Goal: Find contact information: Find contact information

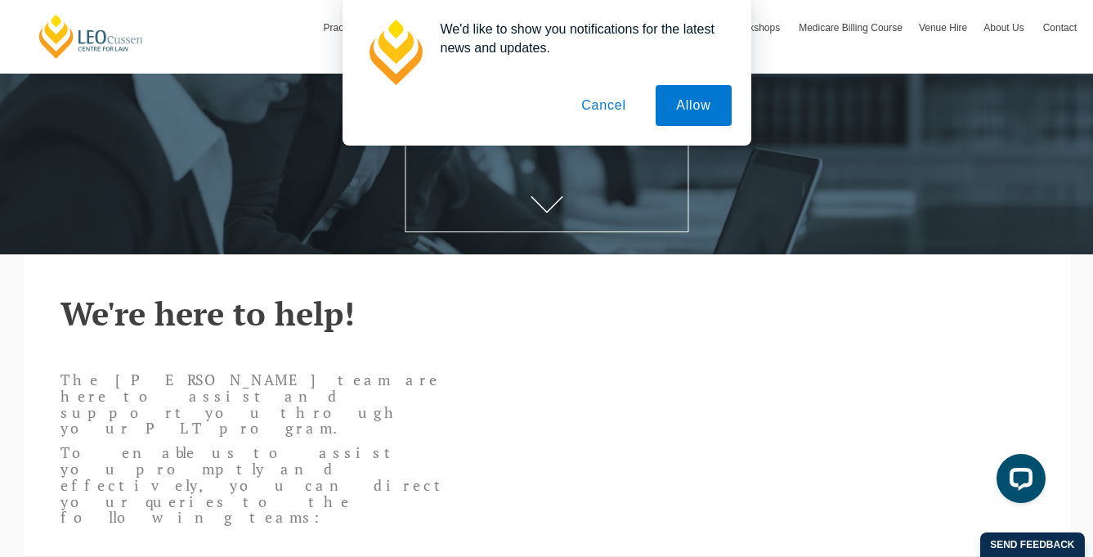
click at [607, 105] on button "Cancel" at bounding box center [604, 105] width 86 height 41
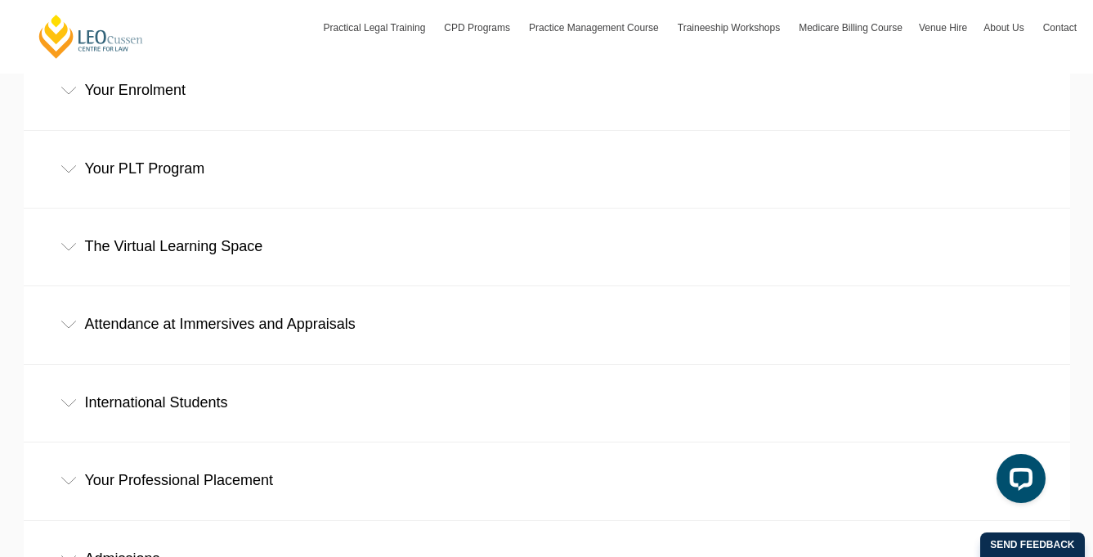
scroll to position [699, 0]
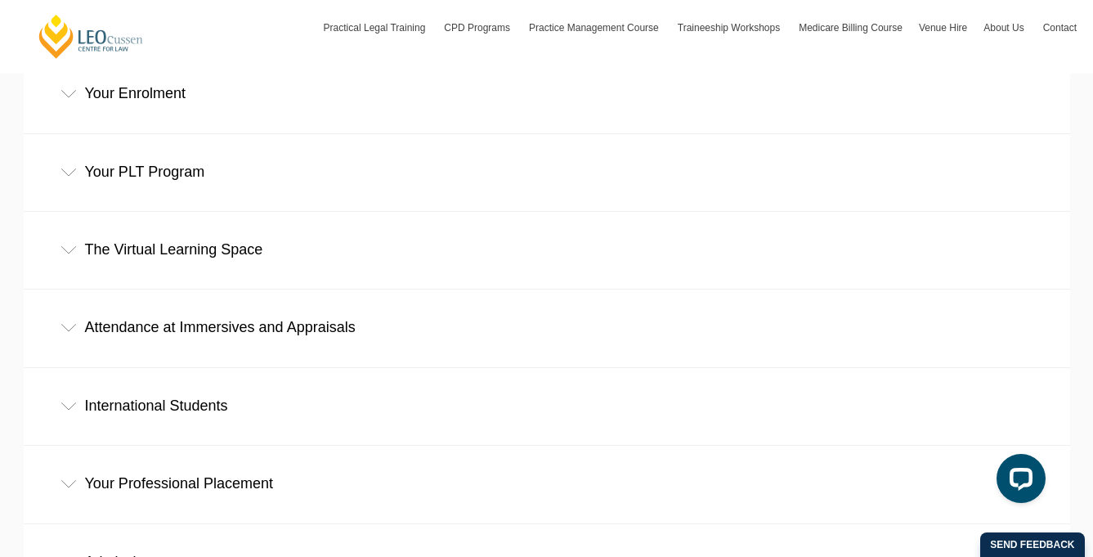
click at [427, 289] on div "Attendance at Immersives and Appraisals" at bounding box center [547, 327] width 1046 height 76
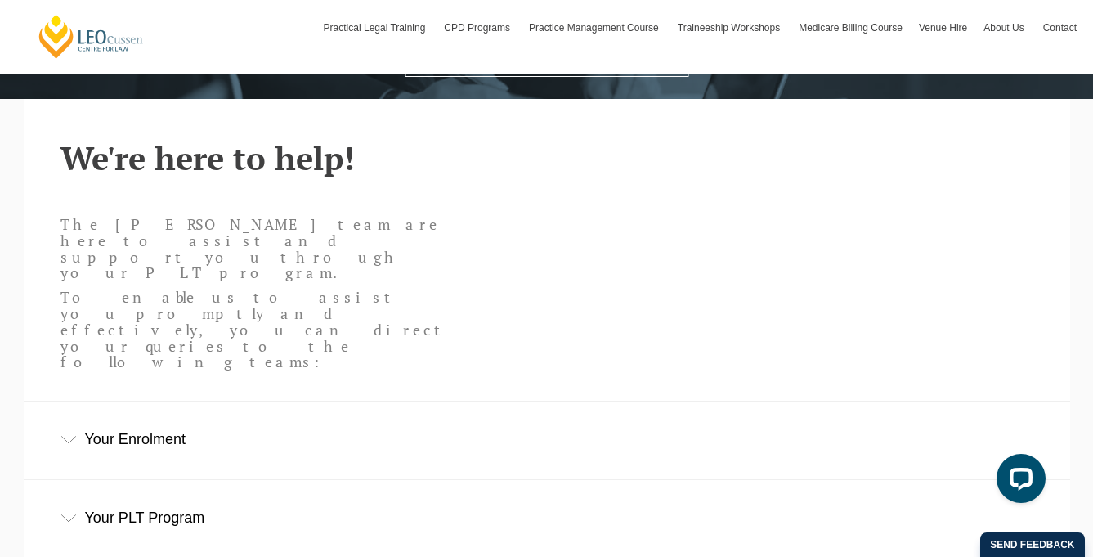
scroll to position [0, 0]
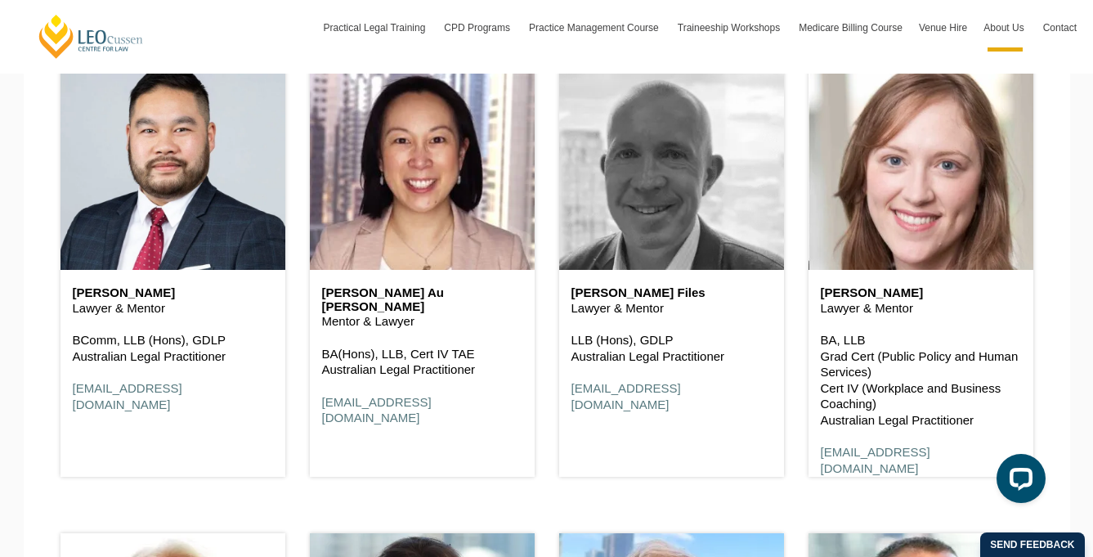
scroll to position [2186, 0]
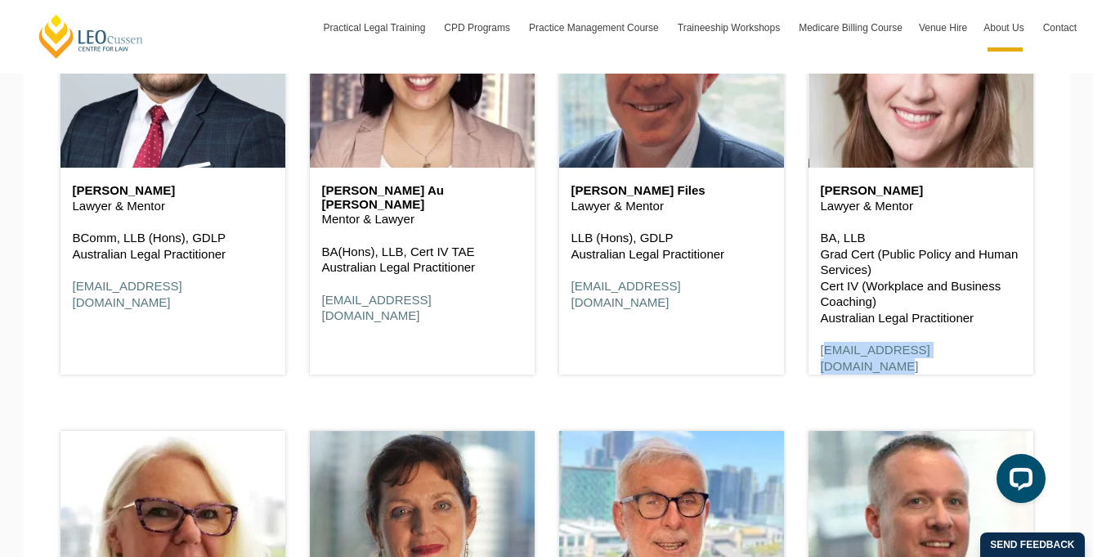
drag, startPoint x: 988, startPoint y: 349, endPoint x: 818, endPoint y: 352, distance: 170.9
click at [818, 352] on div "Caitlin Le Feuvre Lawyer & Mentor BA, LLB Grad Cert (Public Policy and Human Se…" at bounding box center [921, 279] width 225 height 222
copy link "[EMAIL_ADDRESS][DOMAIN_NAME]"
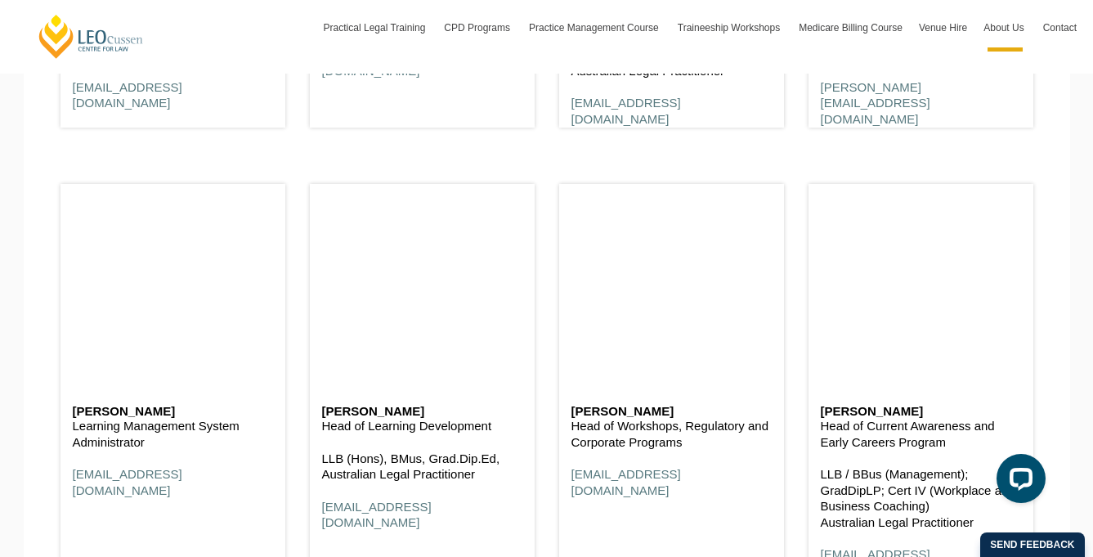
scroll to position [8034, 0]
